Goal: Submit feedback/report problem

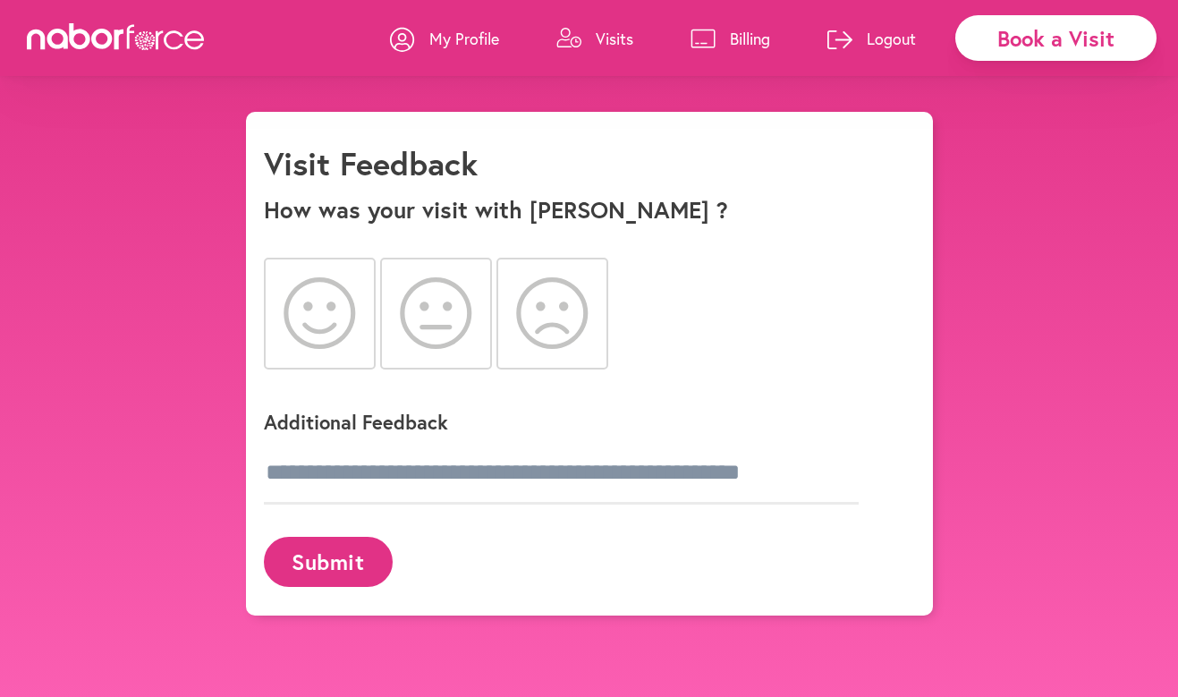
click at [313, 307] on icon at bounding box center [320, 313] width 72 height 72
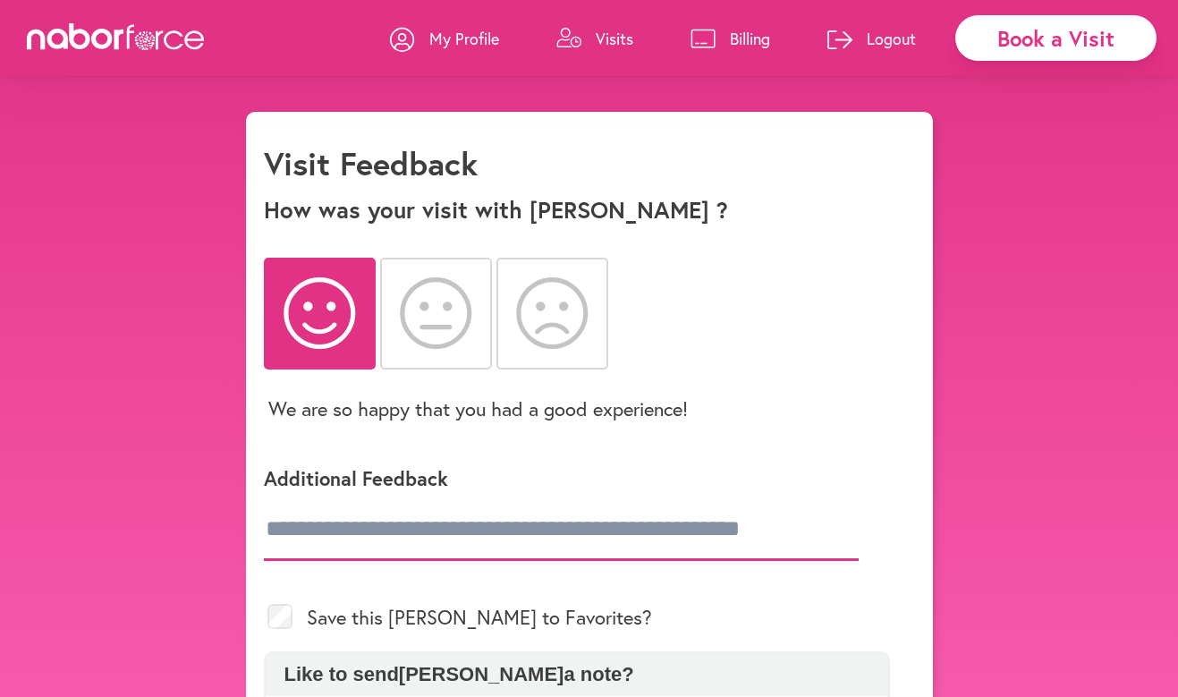
click at [315, 531] on input "text" at bounding box center [561, 529] width 595 height 63
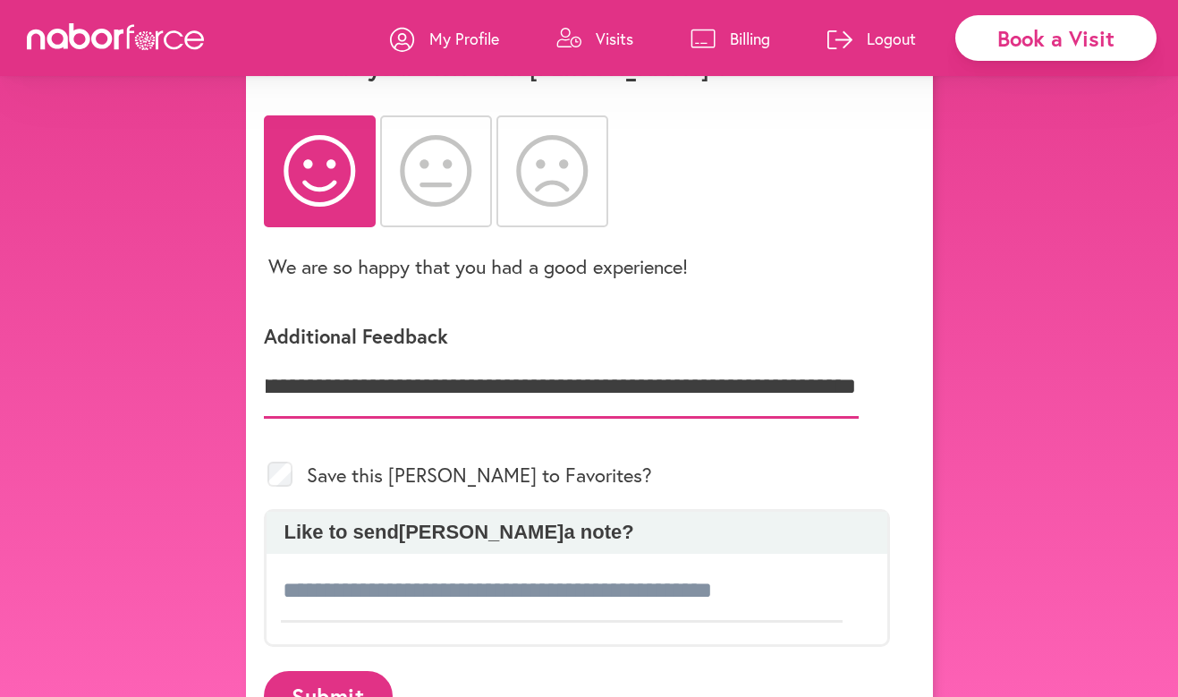
scroll to position [213, 0]
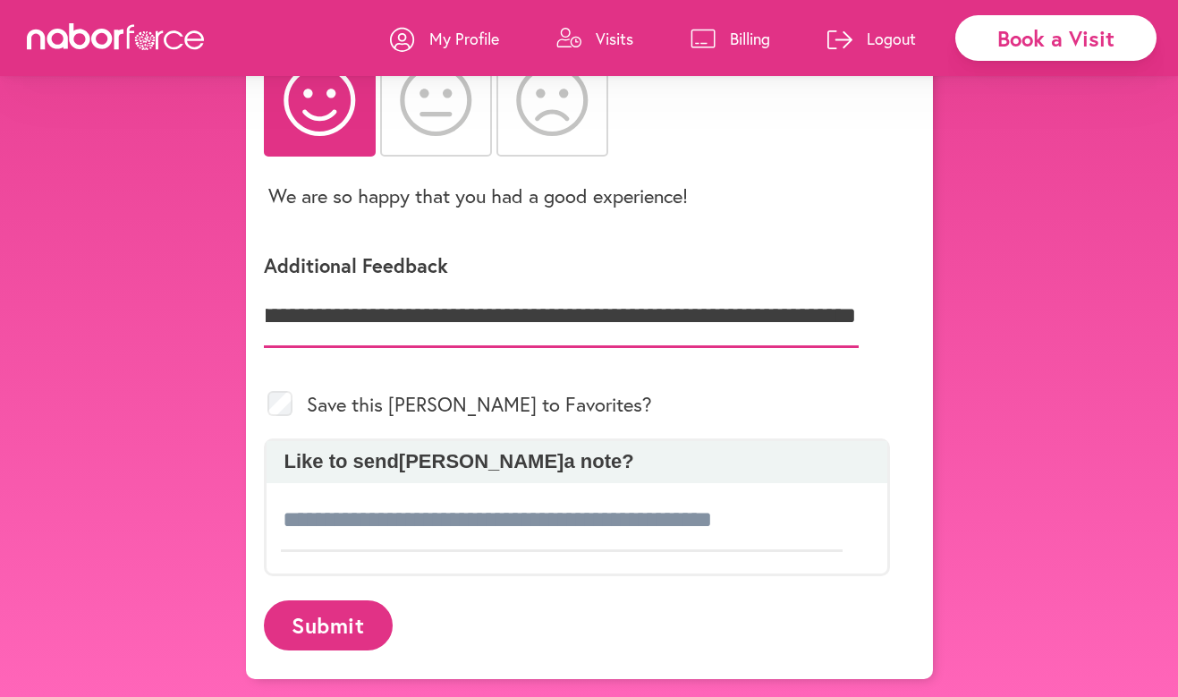
type input "**********"
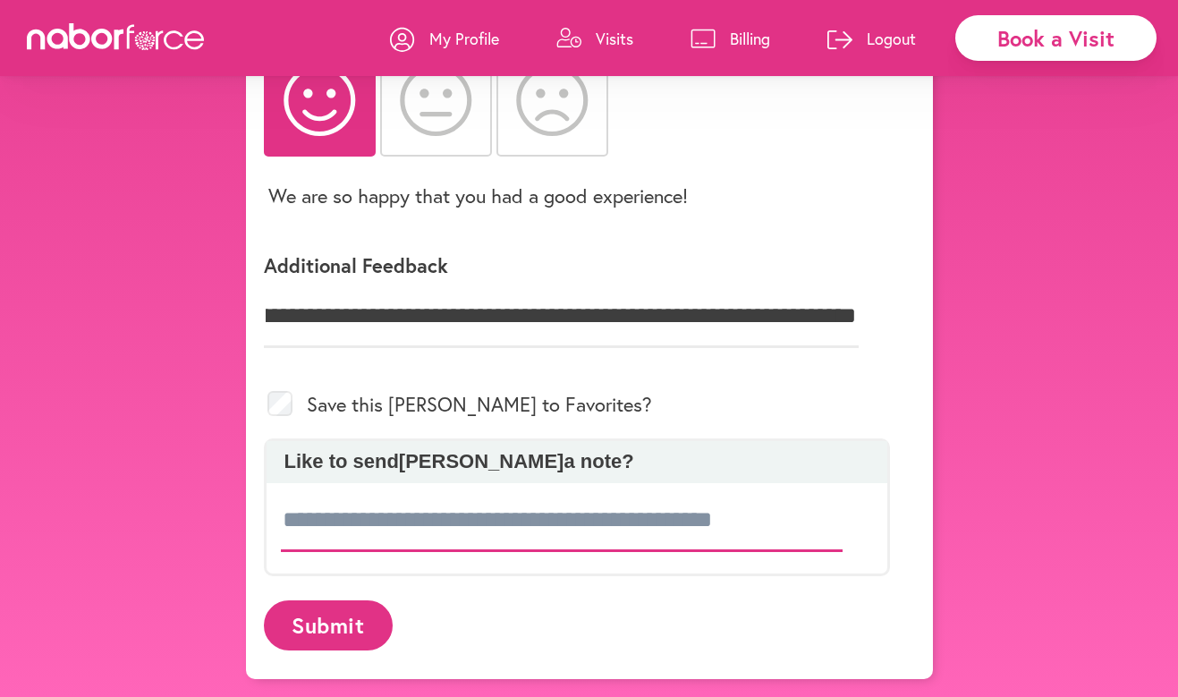
click at [421, 531] on input at bounding box center [562, 520] width 563 height 63
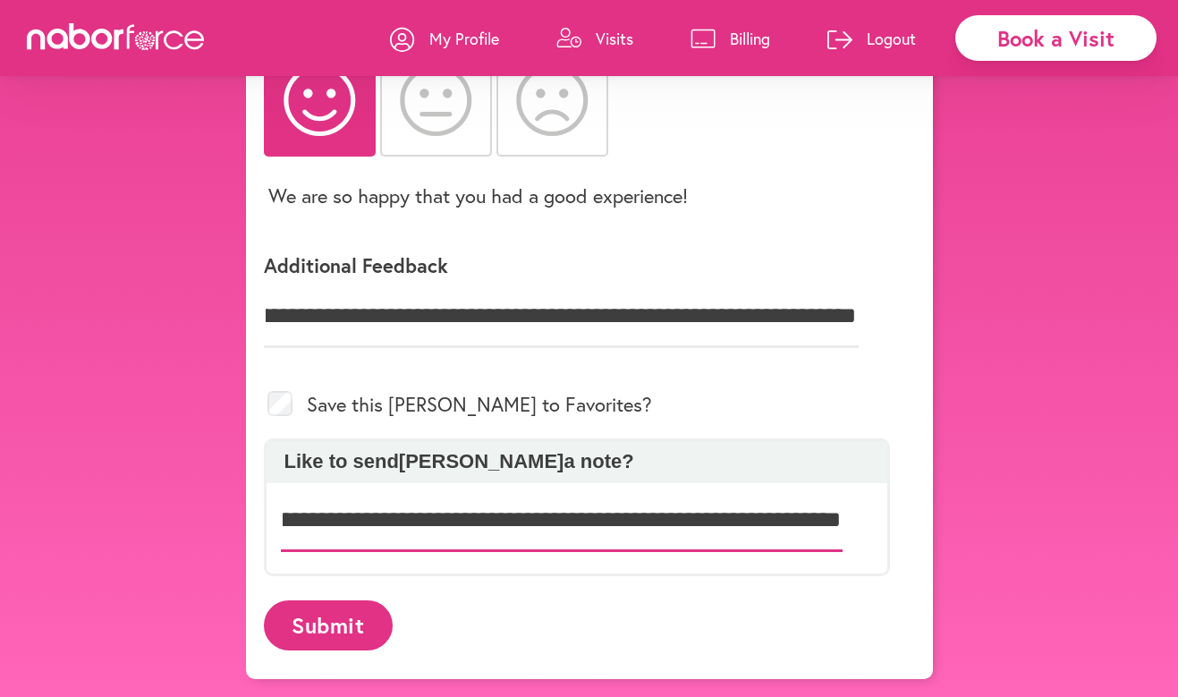
scroll to position [0, 892]
type input "**********"
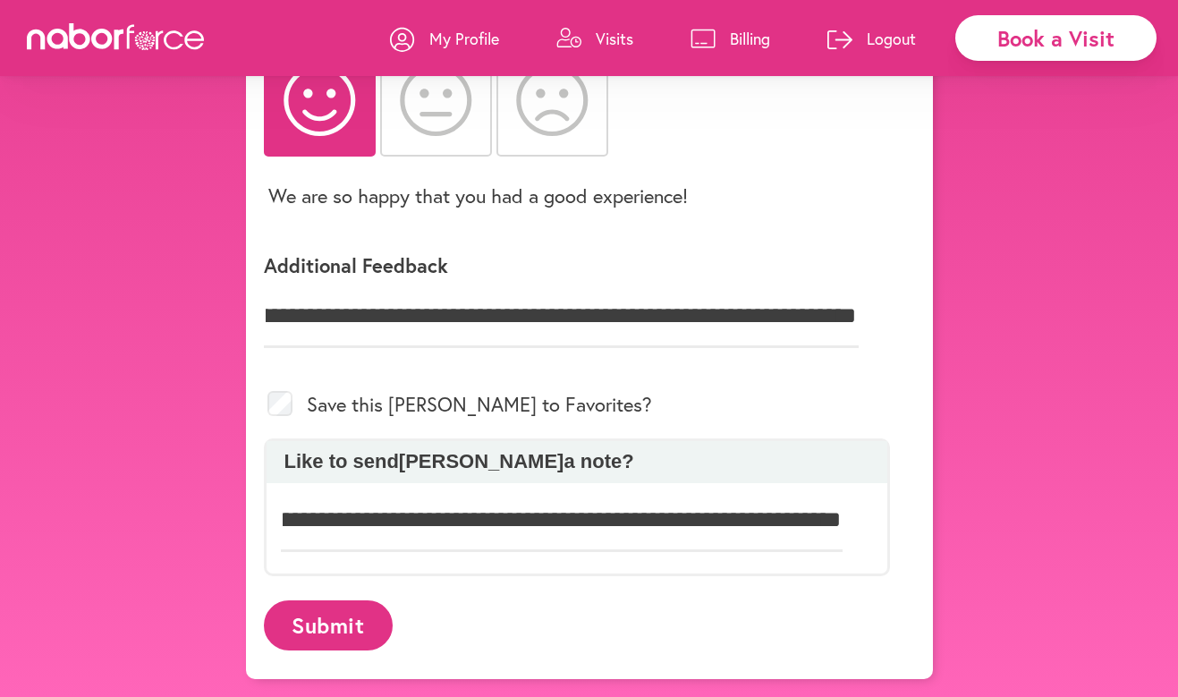
click at [329, 631] on button "Submit" at bounding box center [328, 624] width 129 height 49
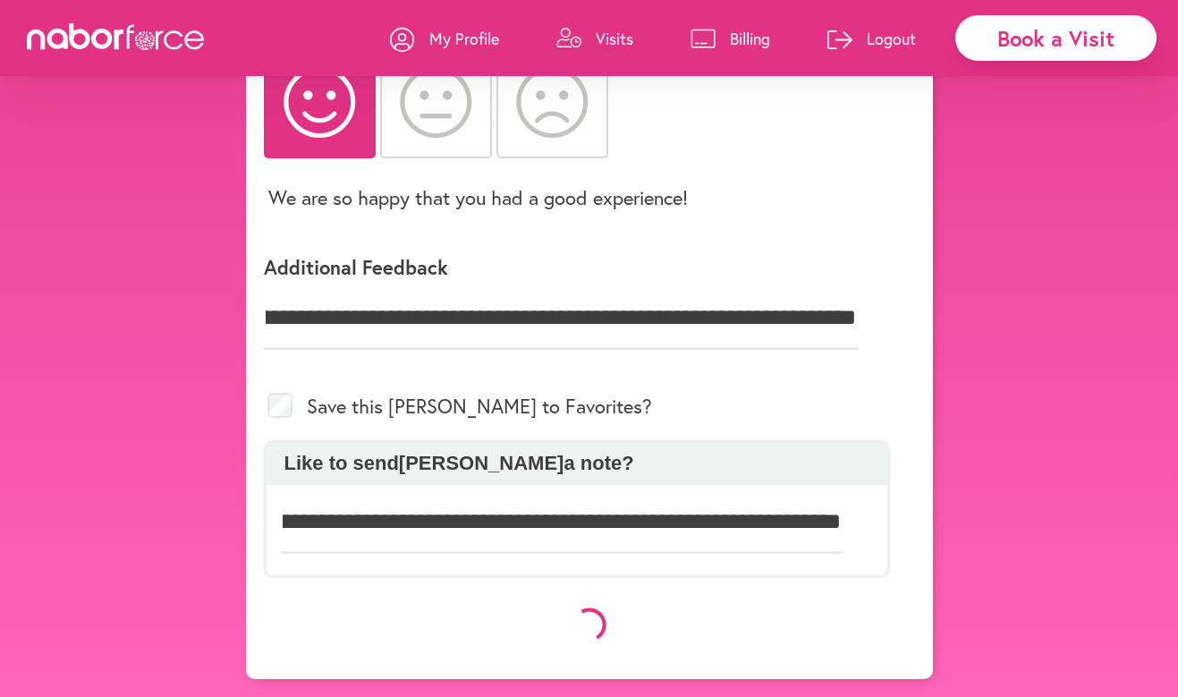
scroll to position [212, 0]
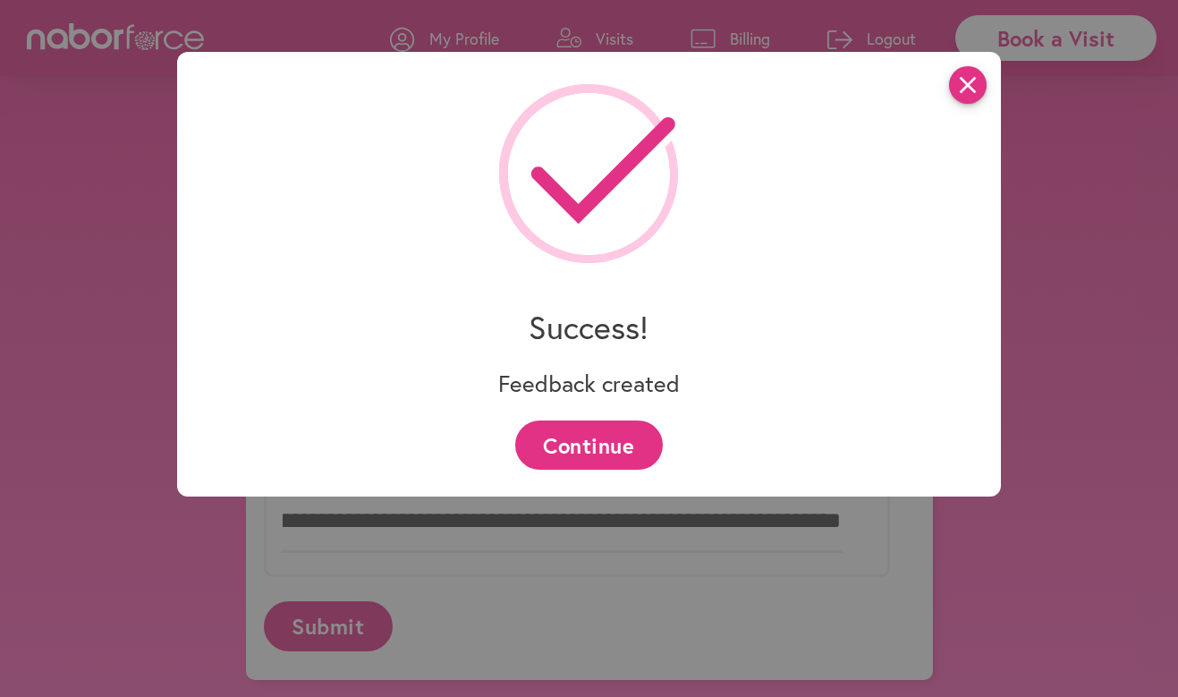
click at [965, 81] on icon "close" at bounding box center [968, 85] width 38 height 38
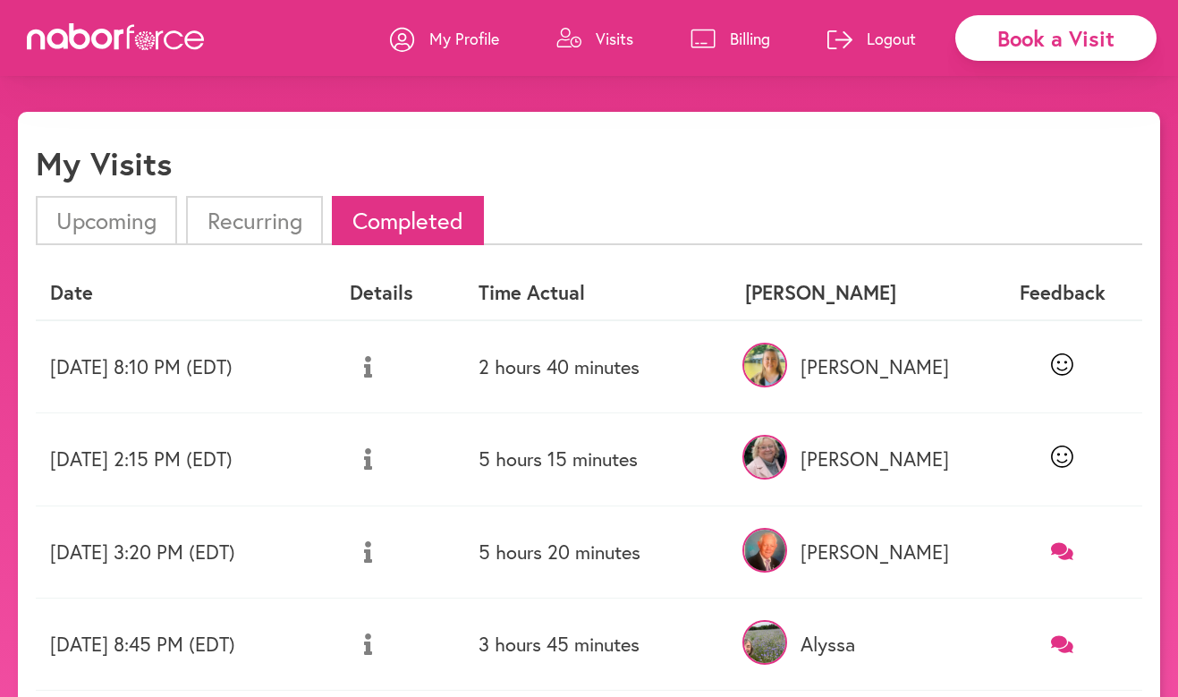
click at [1067, 554] on icon at bounding box center [1062, 551] width 22 height 17
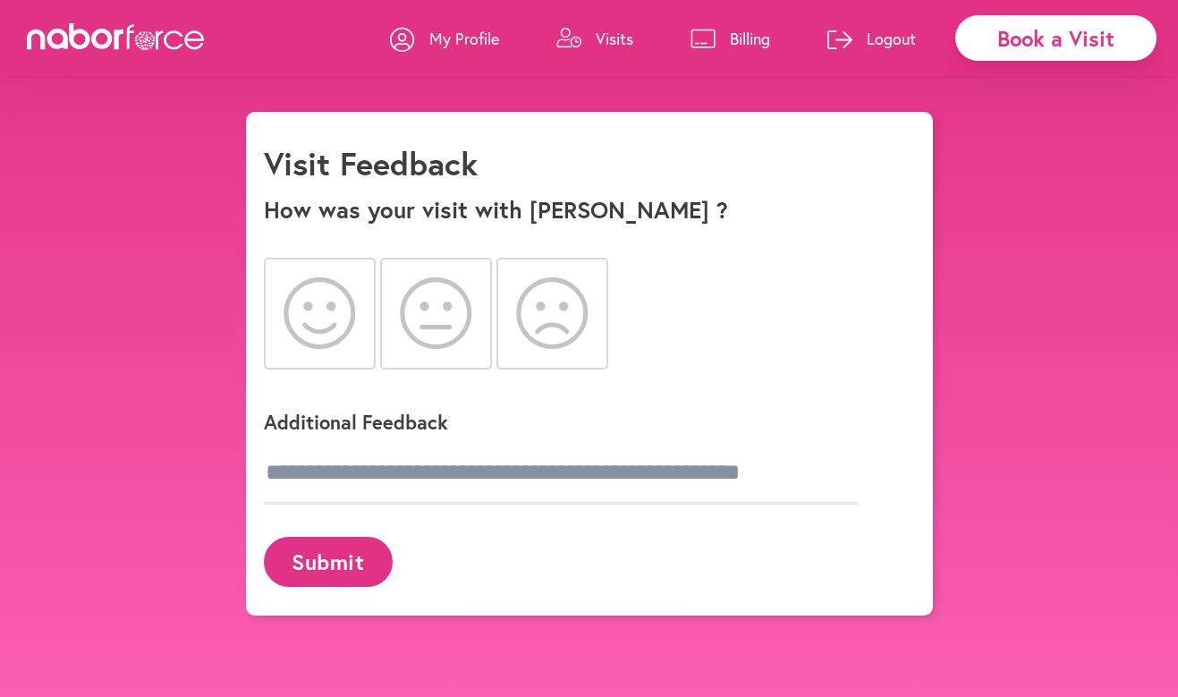
click at [317, 315] on icon at bounding box center [320, 313] width 72 height 72
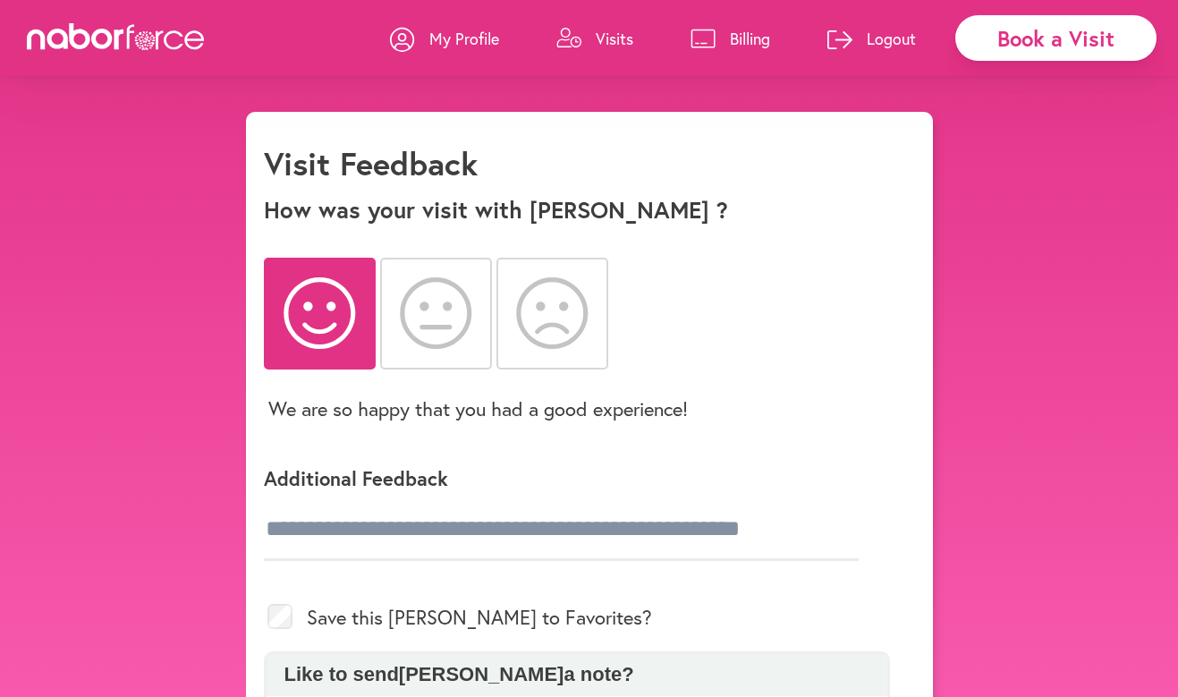
click at [1048, 45] on div "Book a Visit" at bounding box center [1056, 38] width 201 height 46
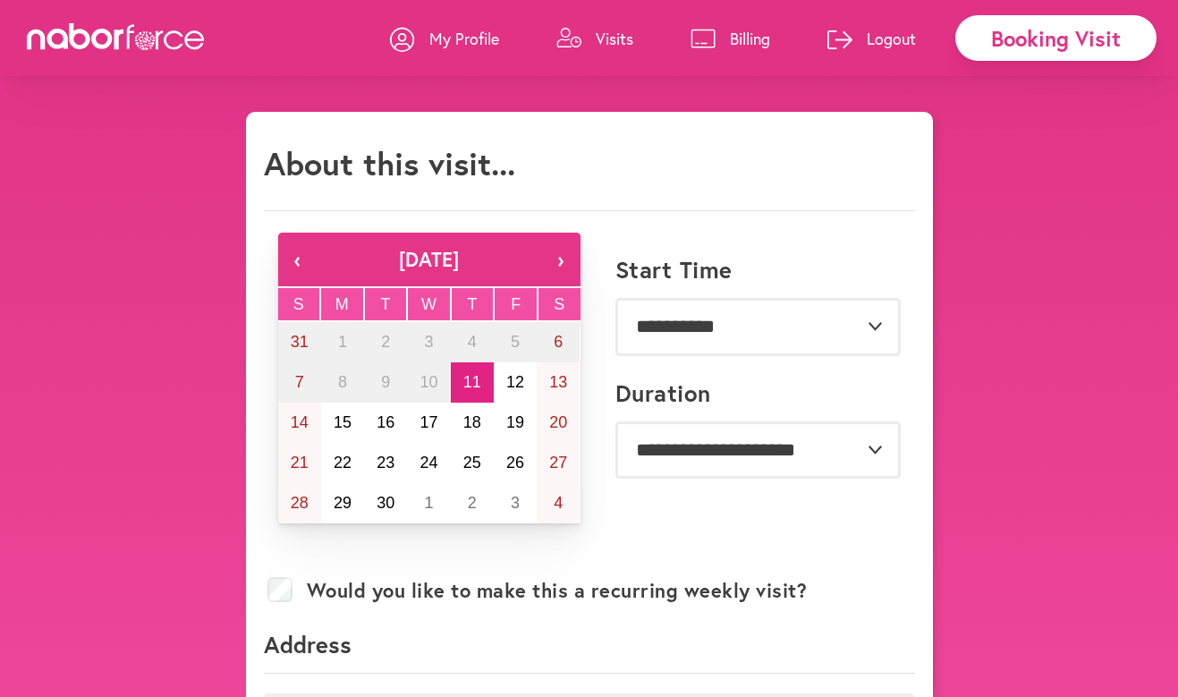
click at [593, 38] on link "Visits" at bounding box center [595, 39] width 77 height 54
